Goal: Information Seeking & Learning: Compare options

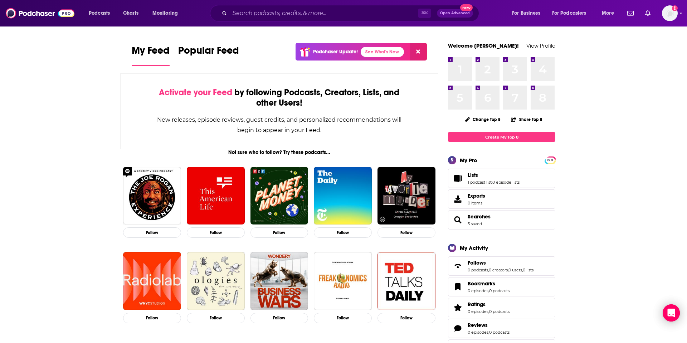
click at [259, 19] on div "⌘ K Open Advanced New" at bounding box center [344, 13] width 269 height 16
click at [259, 14] on input "Search podcasts, credits, & more..." at bounding box center [324, 13] width 188 height 11
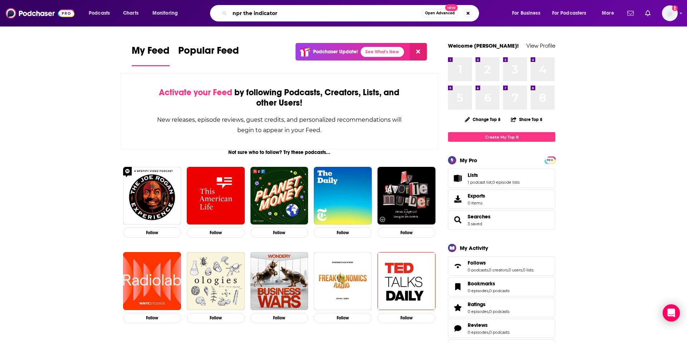
type input "npr the indicator"
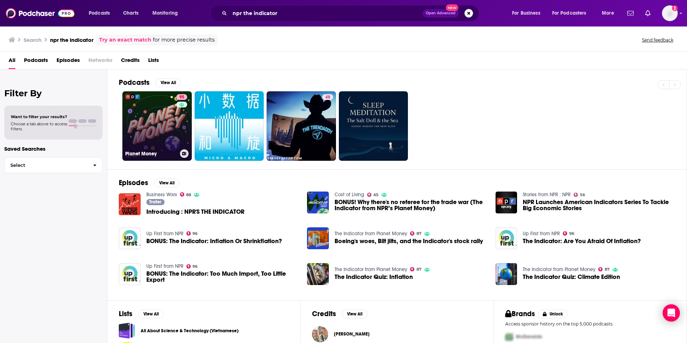
click at [168, 124] on link "95 Planet Money" at bounding box center [156, 125] width 69 height 69
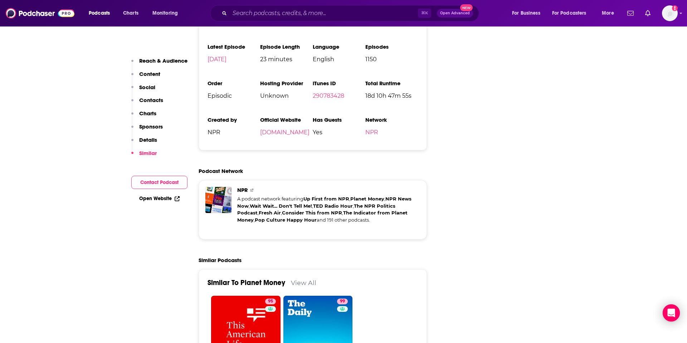
scroll to position [1869, 0]
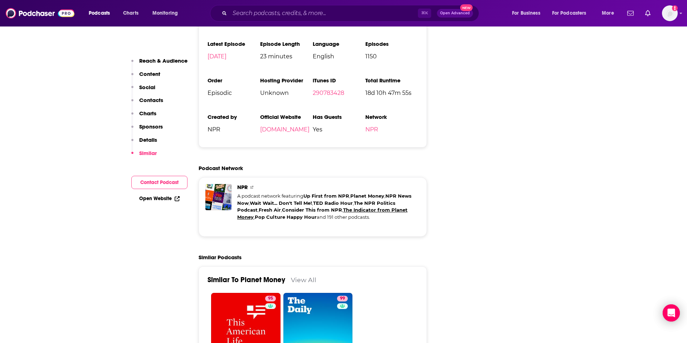
click at [341, 207] on link "The Indicator from Planet Money" at bounding box center [322, 213] width 170 height 13
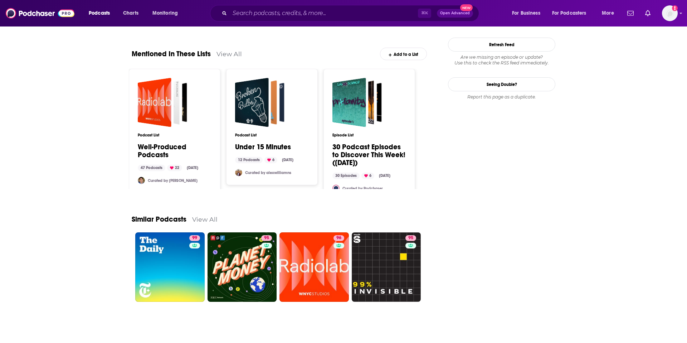
scroll to position [889, 0]
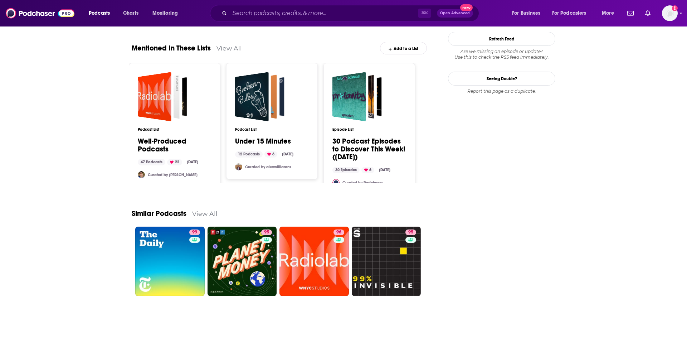
click at [209, 212] on link "View All" at bounding box center [204, 214] width 25 height 8
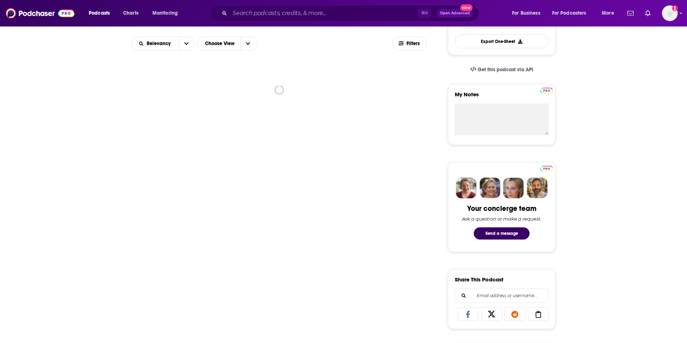
scroll to position [205, 0]
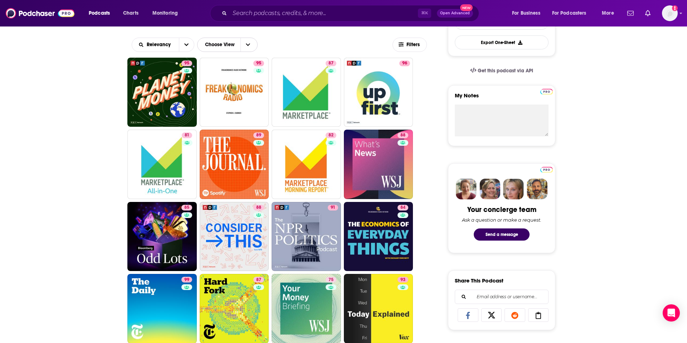
click at [256, 43] on button "Choose View" at bounding box center [227, 45] width 61 height 14
click at [255, 43] on span "Choose View" at bounding box center [248, 45] width 15 height 14
click at [181, 44] on button "open menu" at bounding box center [186, 45] width 15 height 14
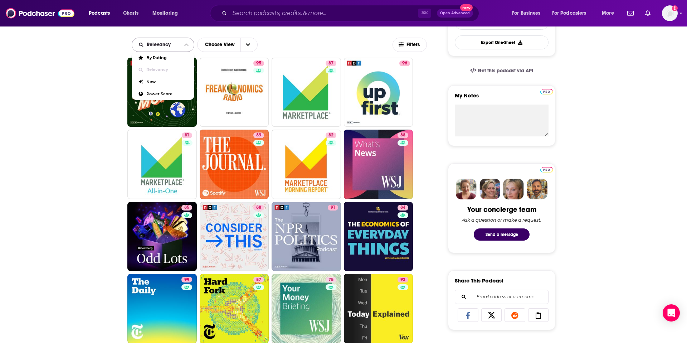
click at [181, 44] on button "close menu" at bounding box center [186, 45] width 15 height 14
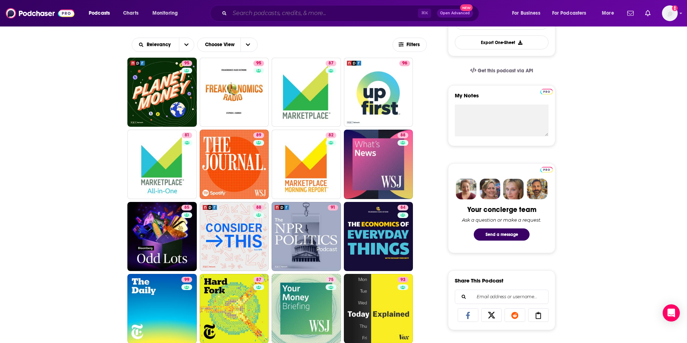
click at [255, 18] on input "Search podcasts, credits, & more..." at bounding box center [324, 13] width 188 height 11
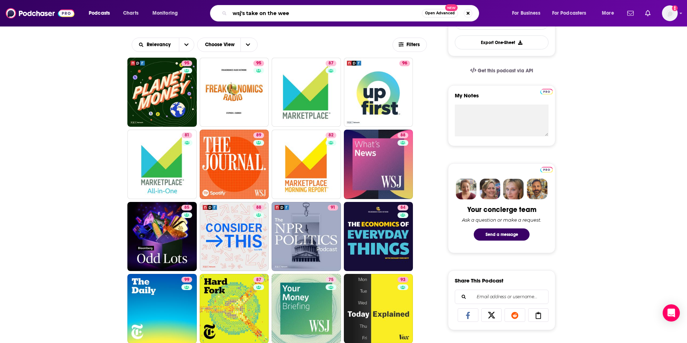
type input "wsj's take on the week"
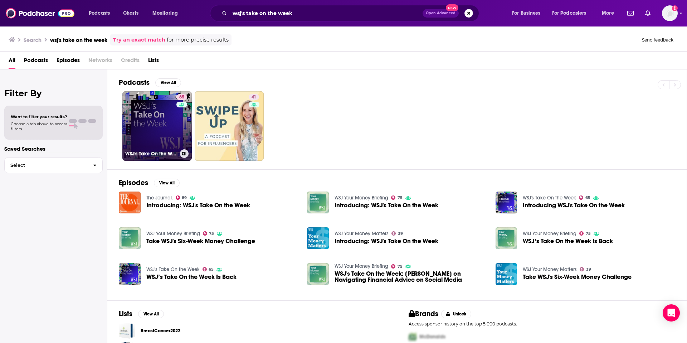
click at [159, 117] on link "65 WSJ's Take On the Week" at bounding box center [156, 125] width 69 height 69
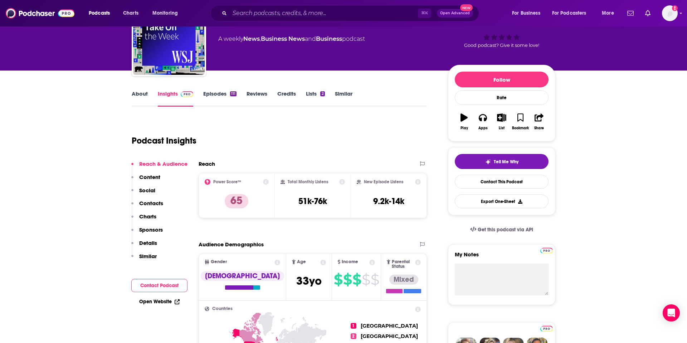
scroll to position [48, 0]
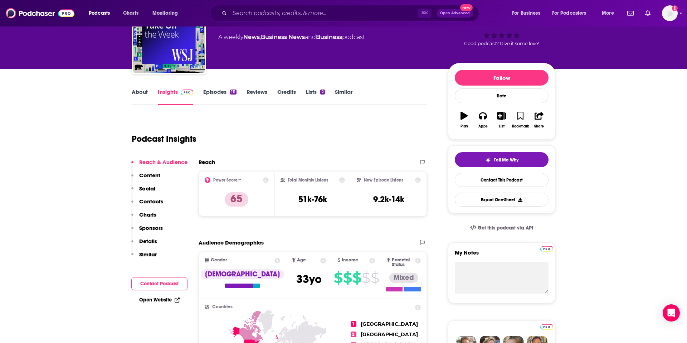
click at [347, 90] on link "Similar" at bounding box center [344, 96] width 18 height 16
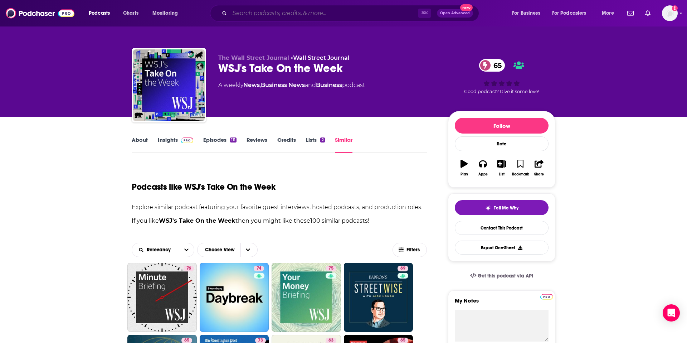
click at [266, 16] on input "Search podcasts, credits, & more..." at bounding box center [324, 13] width 188 height 11
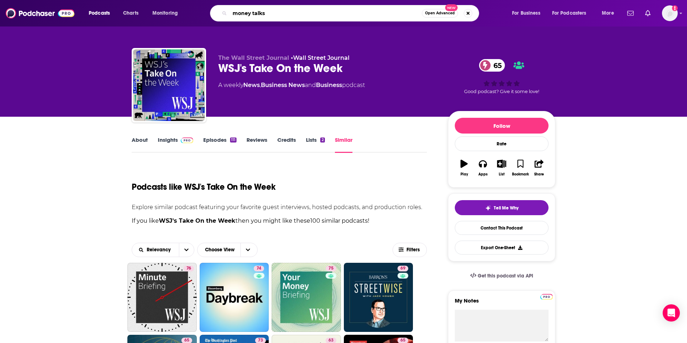
type input "money talks"
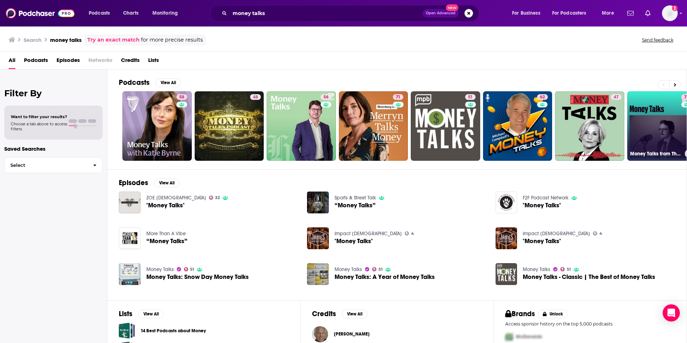
click at [661, 135] on link "73 Money Talks from The Economist" at bounding box center [662, 125] width 69 height 69
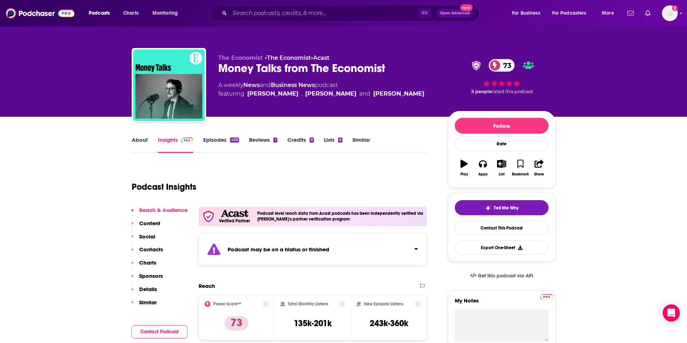
click at [364, 141] on link "Similar" at bounding box center [362, 144] width 18 height 16
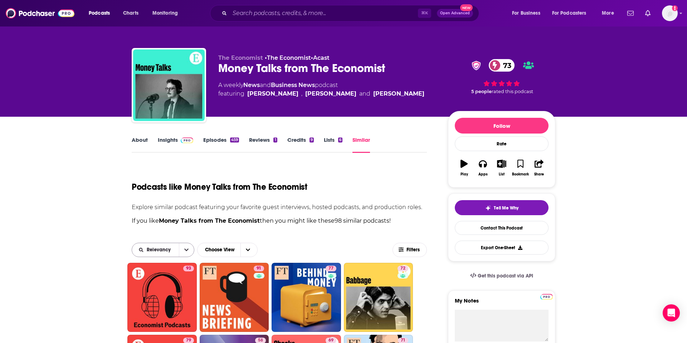
click at [182, 251] on button "open menu" at bounding box center [186, 250] width 15 height 14
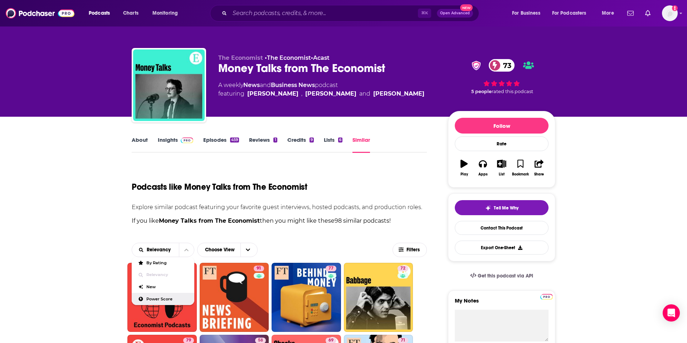
click at [150, 297] on span "Power Score" at bounding box center [167, 299] width 42 height 4
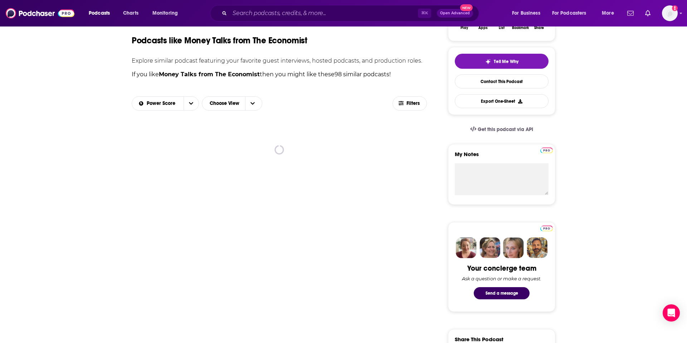
scroll to position [160, 0]
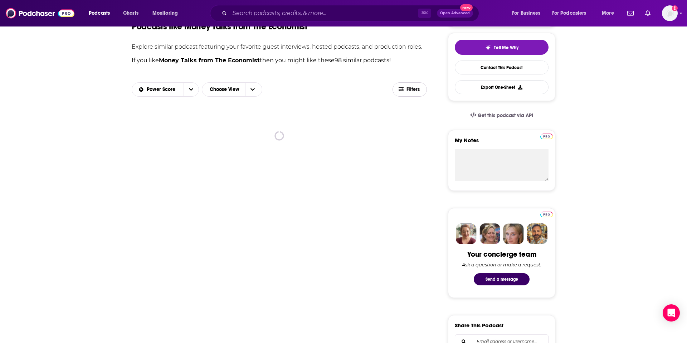
click at [412, 89] on span "Filters" at bounding box center [414, 89] width 14 height 5
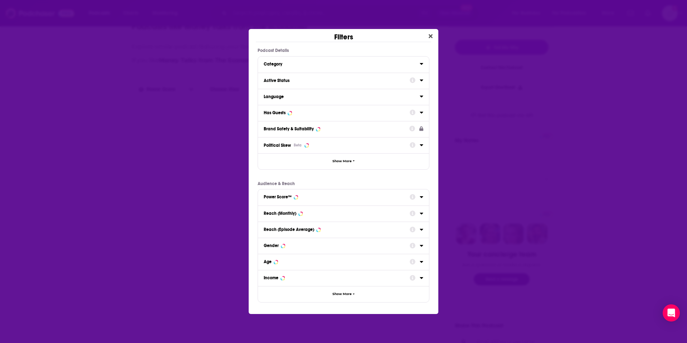
click at [192, 204] on div "Filters Podcast Details Category Active Status Language Has Guests Brand Safety…" at bounding box center [343, 171] width 687 height 343
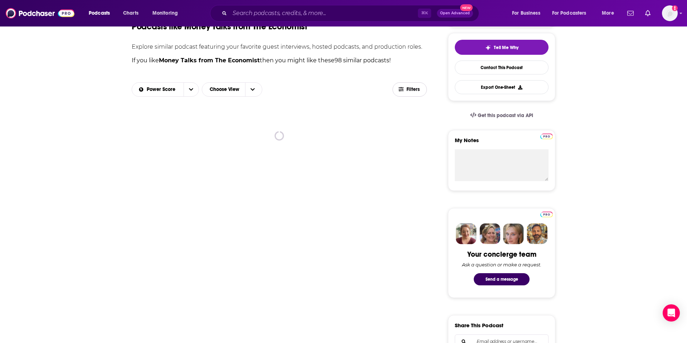
scroll to position [160, 0]
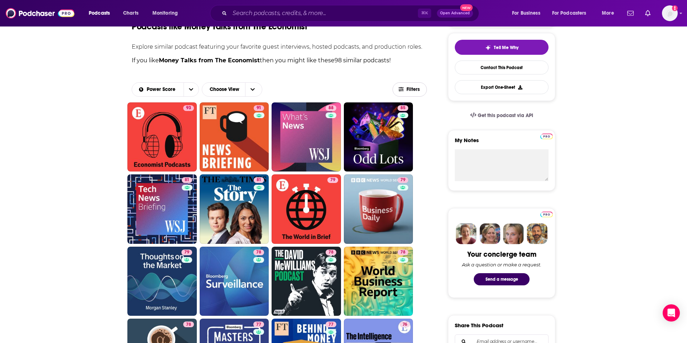
click at [416, 87] on span "Filters" at bounding box center [414, 89] width 14 height 5
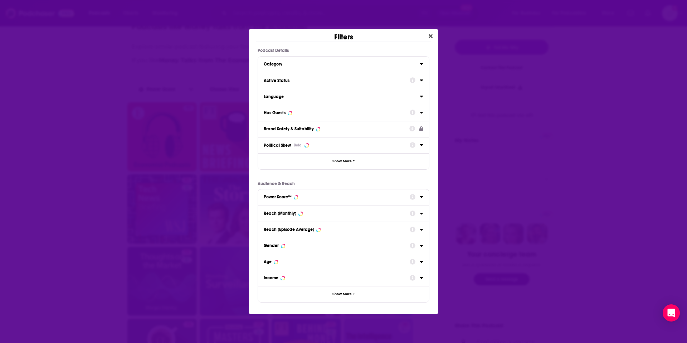
scroll to position [0, 0]
click at [341, 165] on button "Show More" at bounding box center [343, 161] width 171 height 16
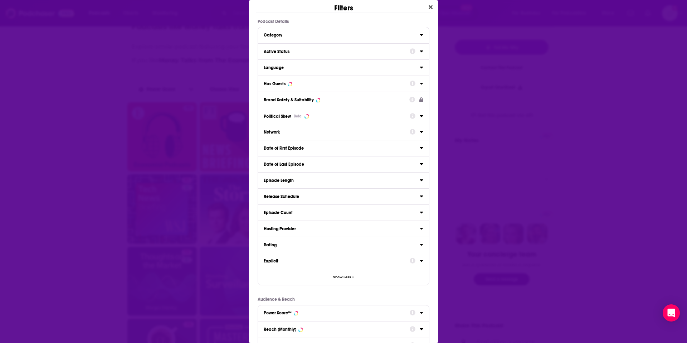
click at [421, 34] on icon "Dialog" at bounding box center [422, 35] width 4 height 6
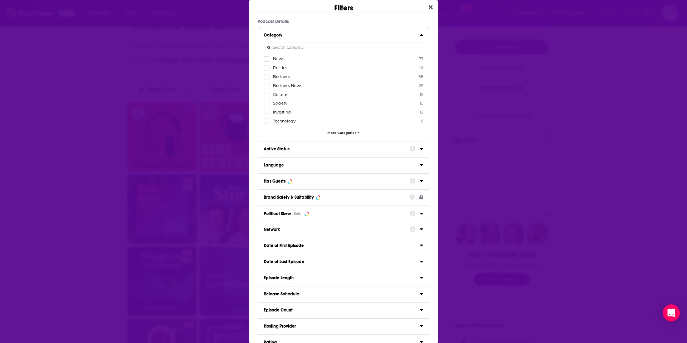
click at [346, 131] on span "More Categories" at bounding box center [342, 133] width 29 height 4
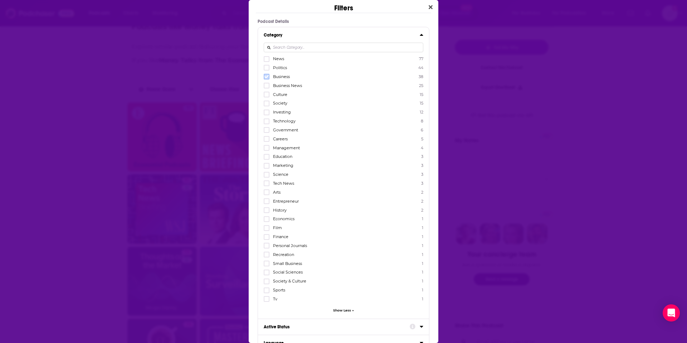
click at [267, 77] on icon "Dialog" at bounding box center [267, 76] width 4 height 3
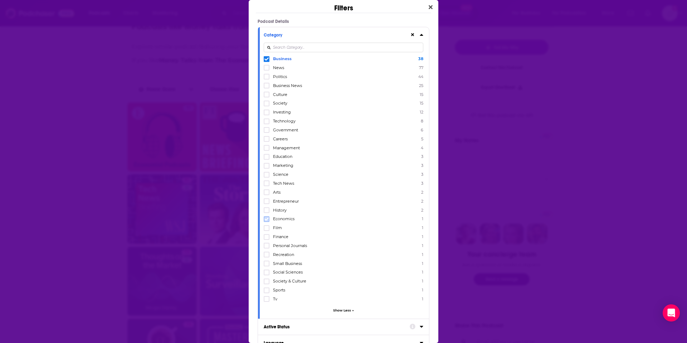
click at [268, 219] on icon "Dialog" at bounding box center [267, 219] width 4 height 4
click at [266, 236] on icon "Dialog" at bounding box center [267, 237] width 4 height 4
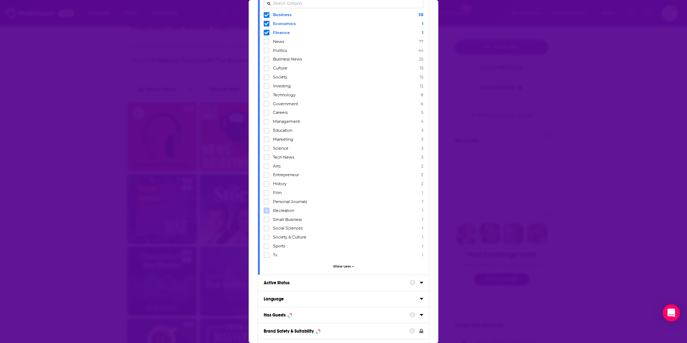
scroll to position [45, 0]
click at [343, 265] on span "Show Less" at bounding box center [342, 266] width 18 height 4
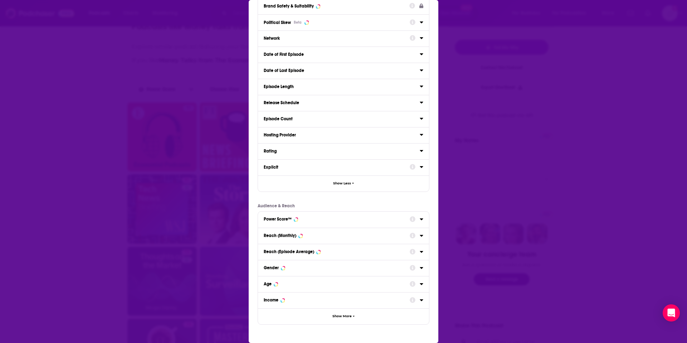
scroll to position [215, 0]
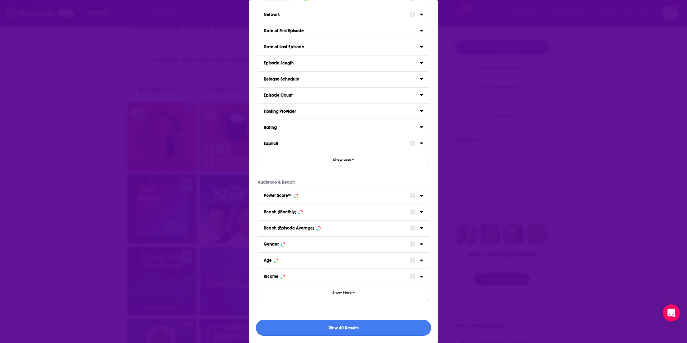
click at [339, 331] on button "View 40 Results" at bounding box center [343, 328] width 175 height 16
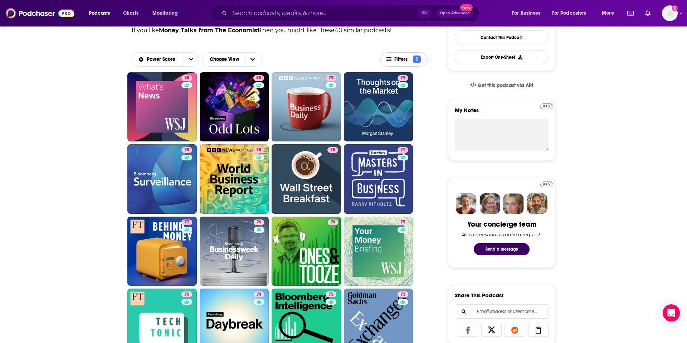
scroll to position [0, 0]
